Goal: Task Accomplishment & Management: Complete application form

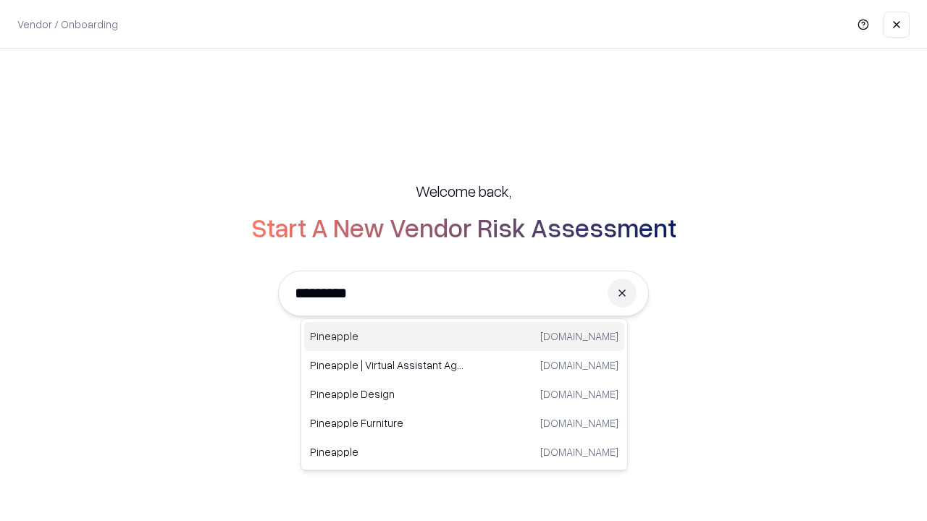
click at [464, 337] on div "Pineapple pineappleenergy.com" at bounding box center [464, 336] width 320 height 29
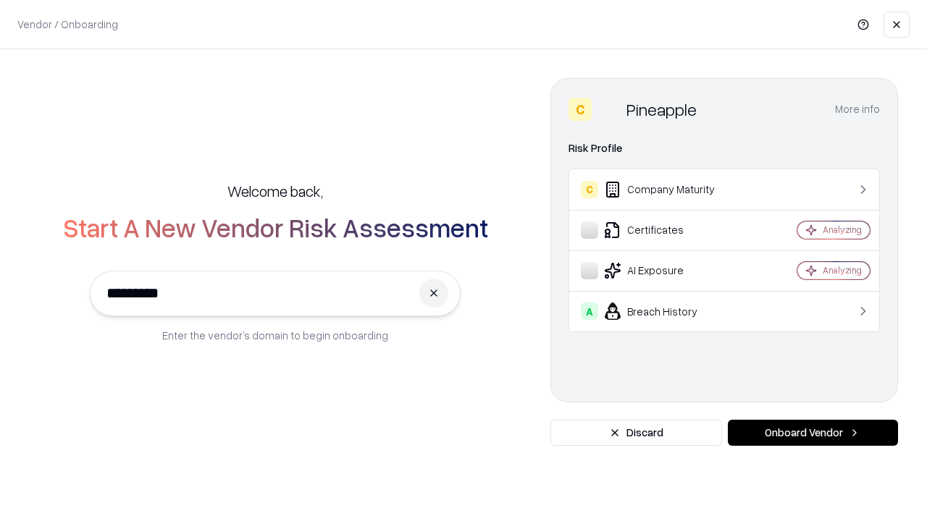
type input "*********"
click at [812, 433] on button "Onboard Vendor" at bounding box center [813, 433] width 170 height 26
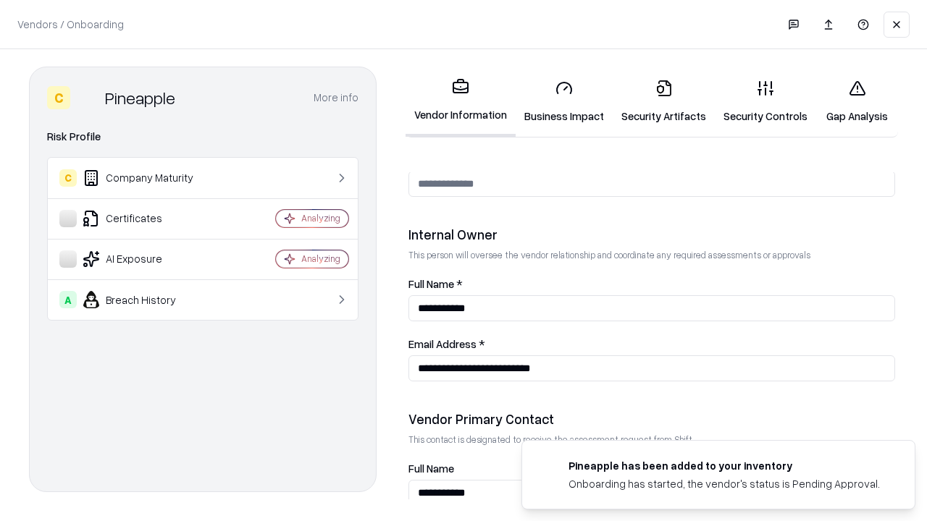
scroll to position [750, 0]
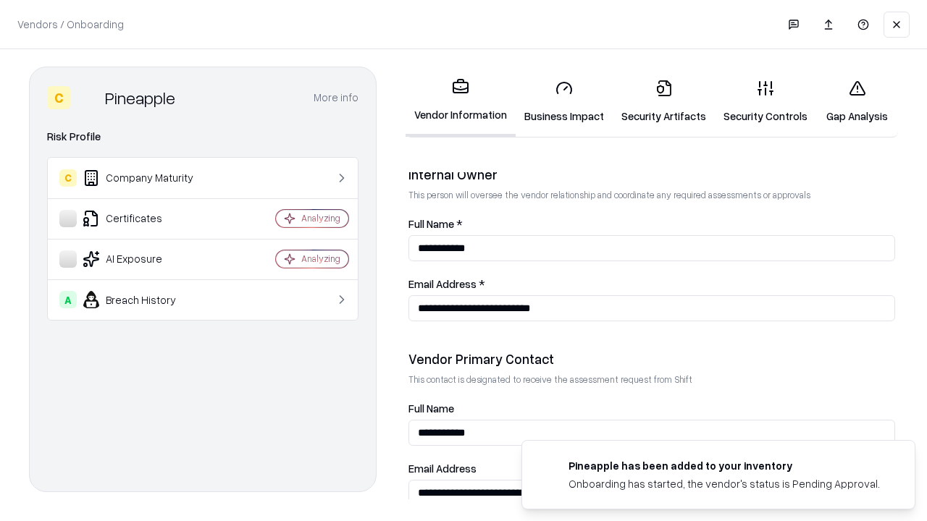
click at [663, 101] on link "Security Artifacts" at bounding box center [663, 101] width 102 height 67
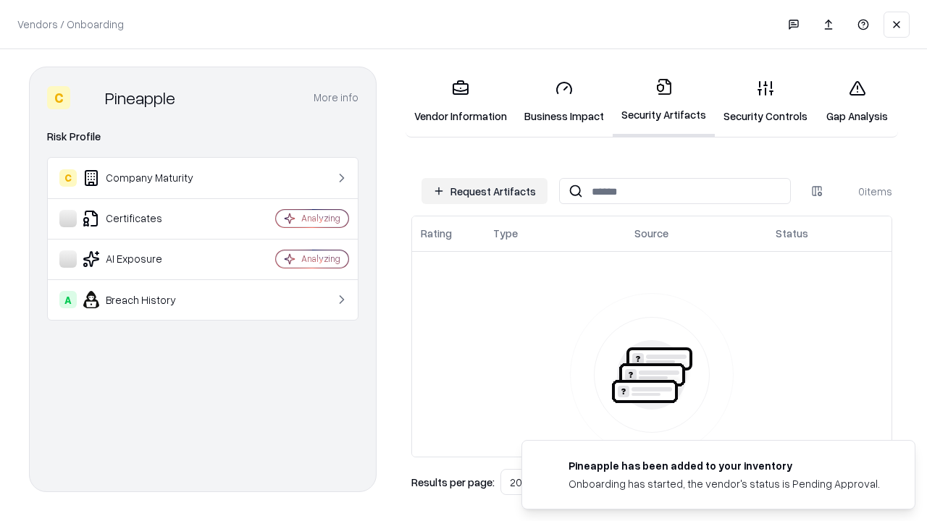
click at [484, 191] on button "Request Artifacts" at bounding box center [484, 191] width 126 height 26
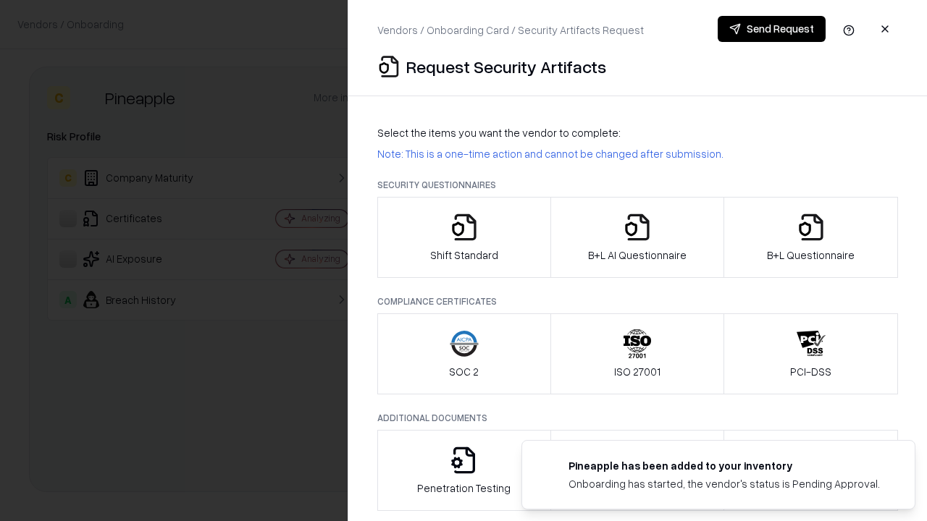
click at [810, 237] on icon "button" at bounding box center [810, 227] width 29 height 29
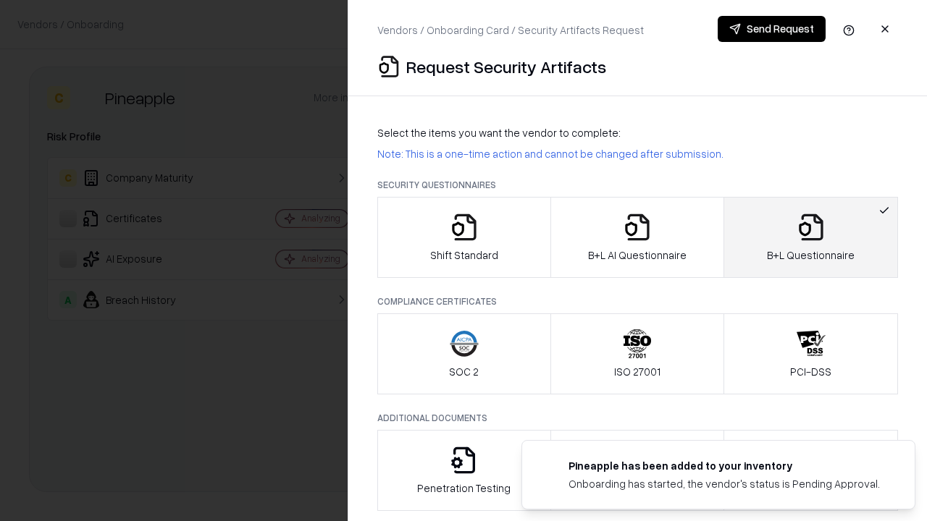
click at [636, 237] on icon "button" at bounding box center [637, 227] width 29 height 29
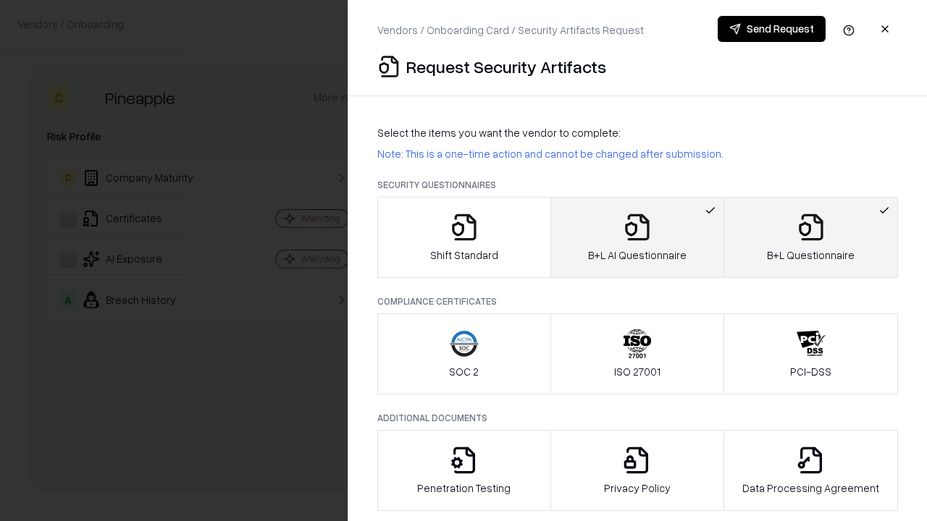
click at [771, 29] on button "Send Request" at bounding box center [771, 29] width 108 height 26
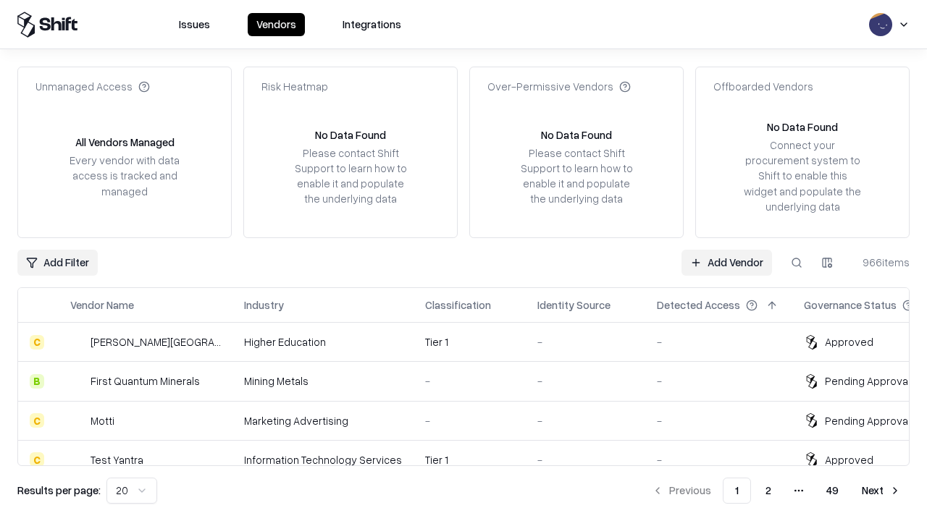
click at [796, 262] on button at bounding box center [796, 263] width 26 height 26
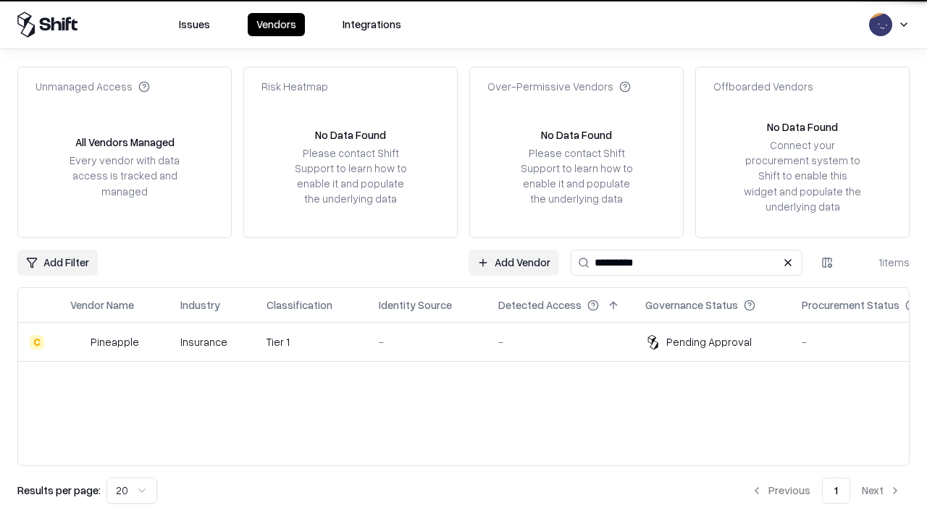
type input "*********"
click at [472, 342] on div "-" at bounding box center [427, 341] width 96 height 15
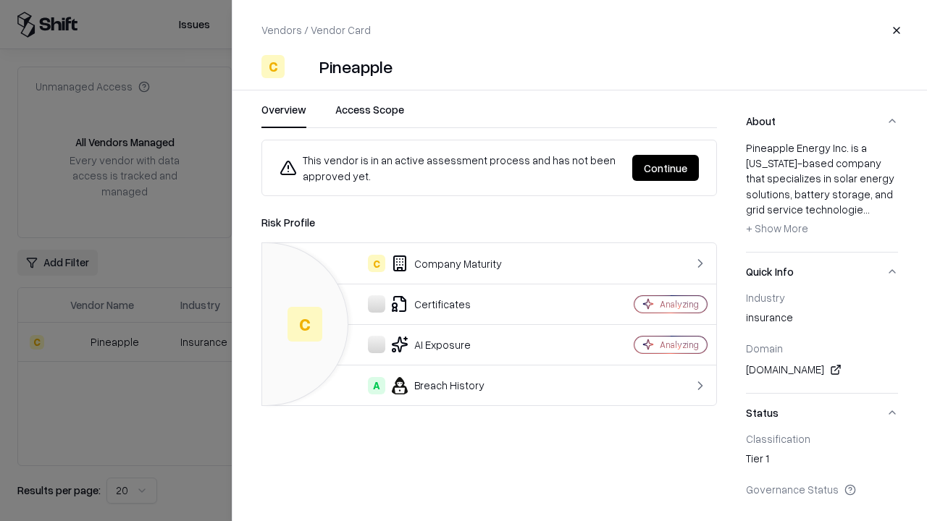
click at [665, 168] on button "Continue" at bounding box center [665, 168] width 67 height 26
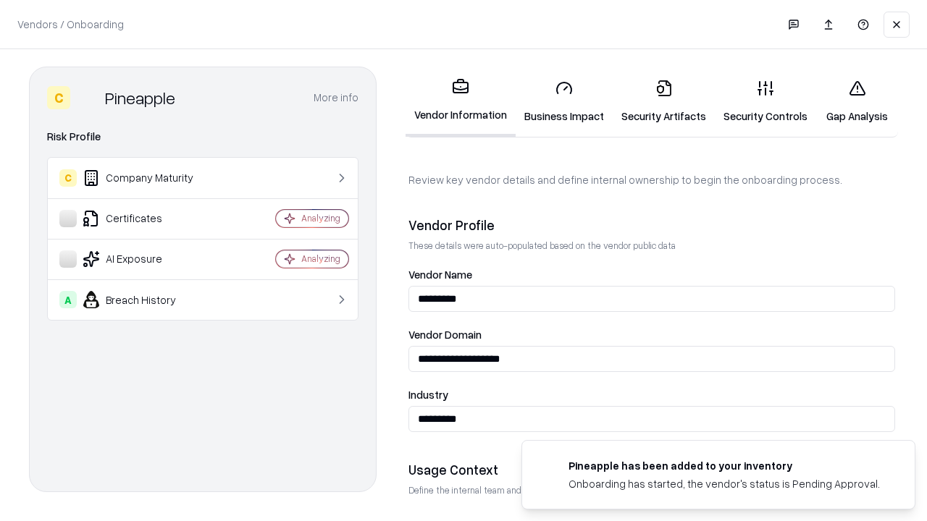
click at [663, 101] on link "Security Artifacts" at bounding box center [663, 101] width 102 height 67
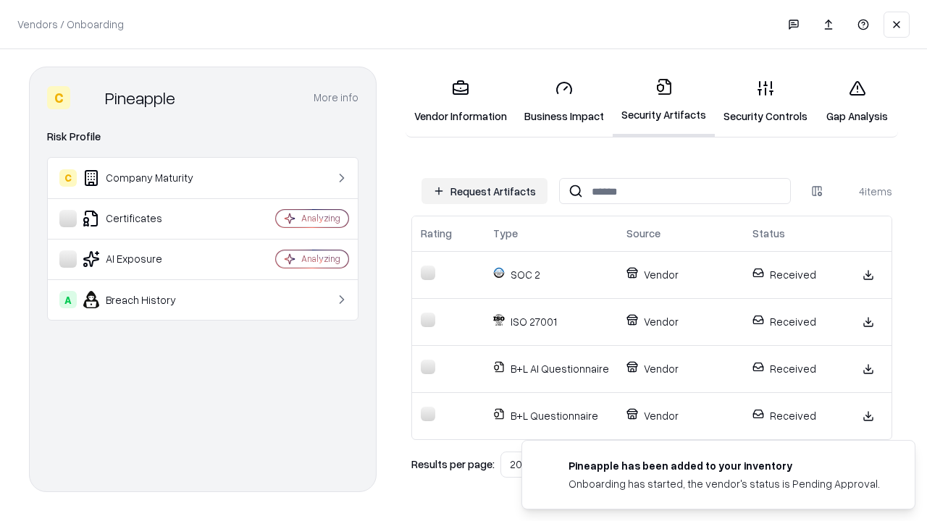
click at [856, 101] on link "Gap Analysis" at bounding box center [857, 101] width 82 height 67
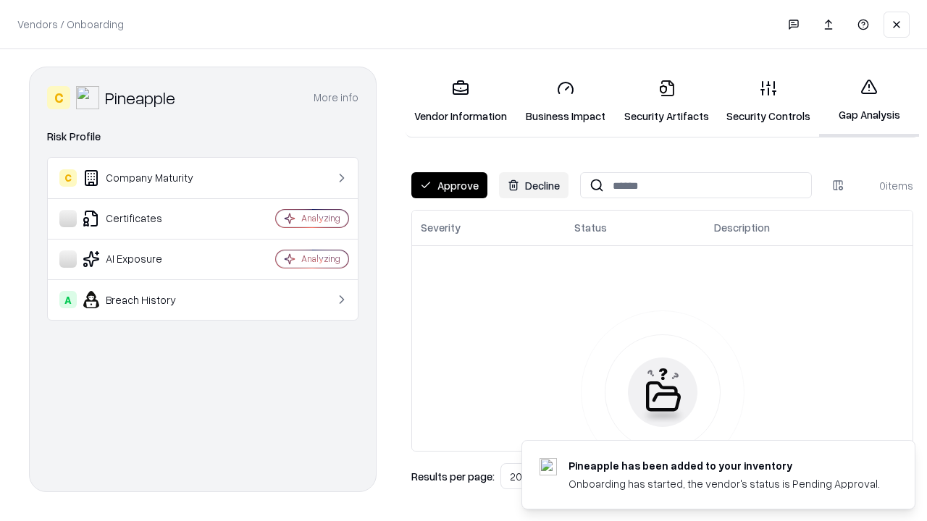
click at [449, 185] on button "Approve" at bounding box center [449, 185] width 76 height 26
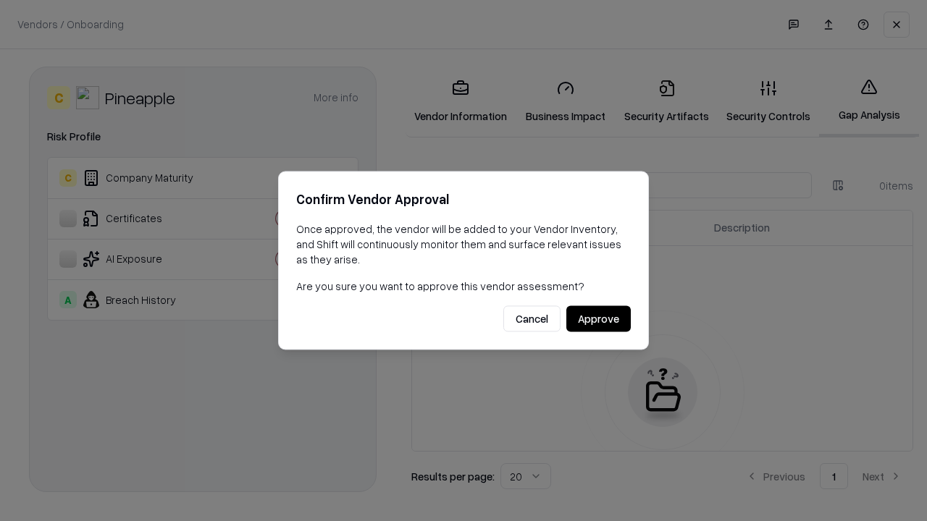
click at [598, 319] on button "Approve" at bounding box center [598, 319] width 64 height 26
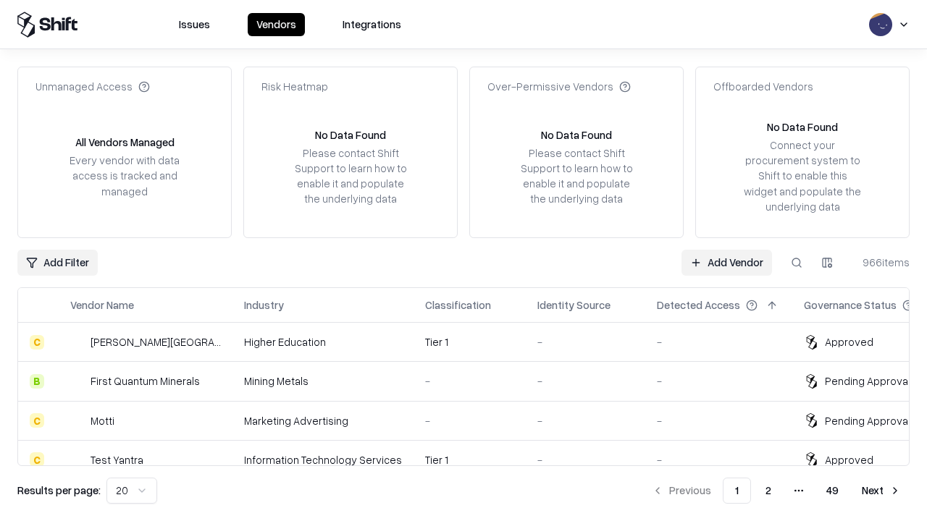
type input "*********"
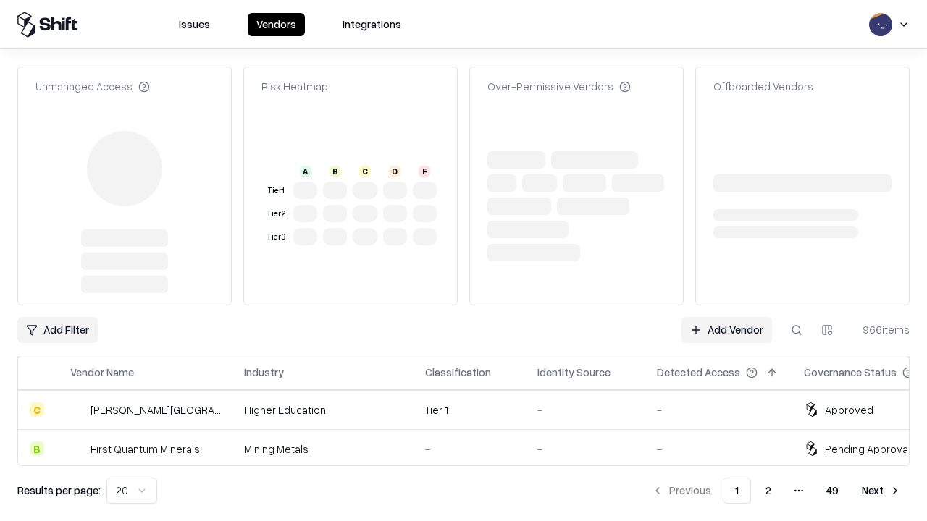
click at [726, 317] on link "Add Vendor" at bounding box center [726, 330] width 90 height 26
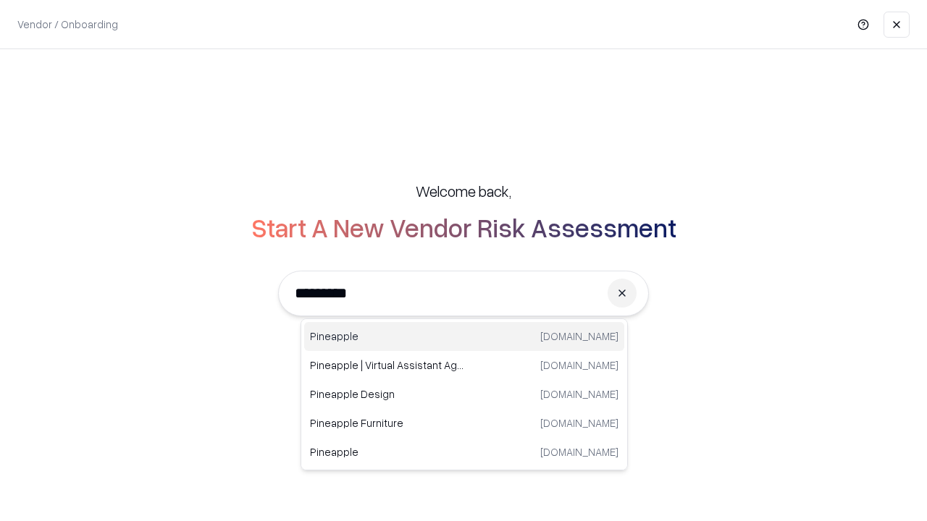
click at [464, 337] on div "Pineapple [DOMAIN_NAME]" at bounding box center [464, 336] width 320 height 29
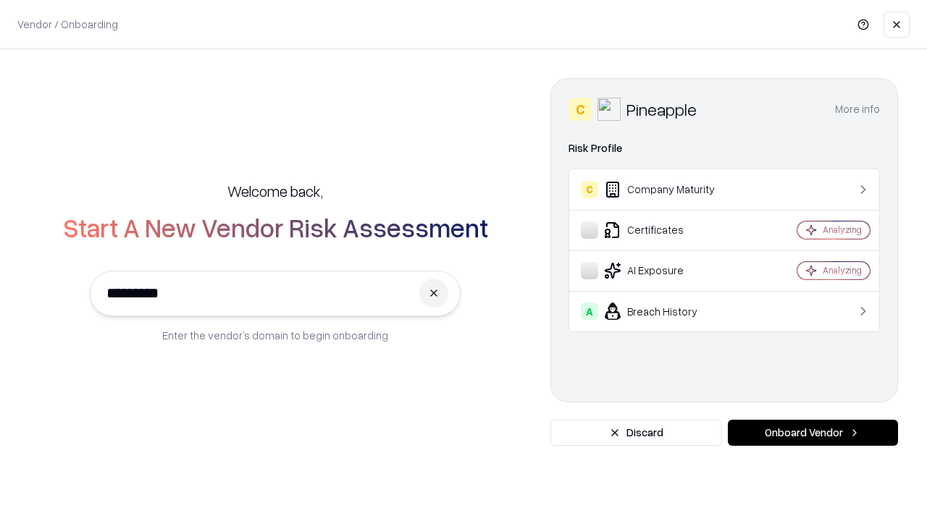
type input "*********"
click at [812, 433] on button "Onboard Vendor" at bounding box center [813, 433] width 170 height 26
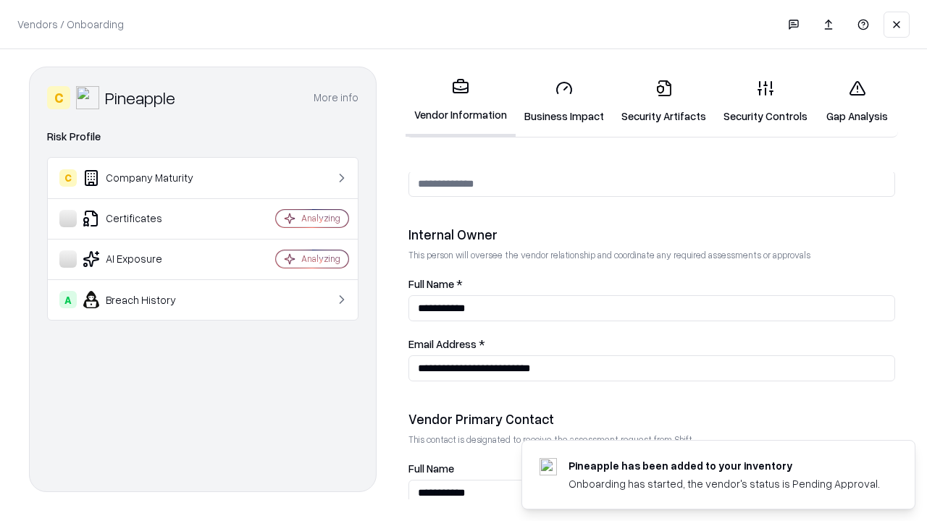
scroll to position [750, 0]
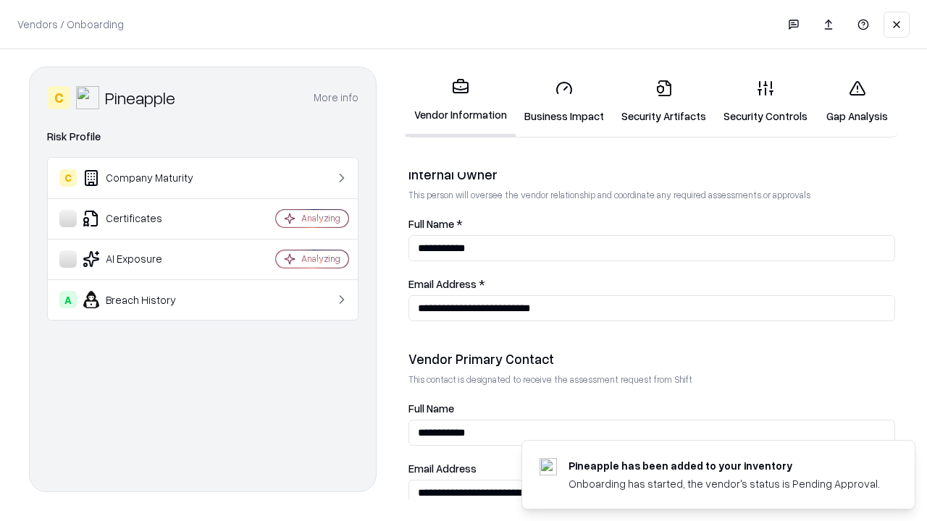
click at [856, 101] on link "Gap Analysis" at bounding box center [857, 101] width 82 height 67
